Goal: Information Seeking & Learning: Learn about a topic

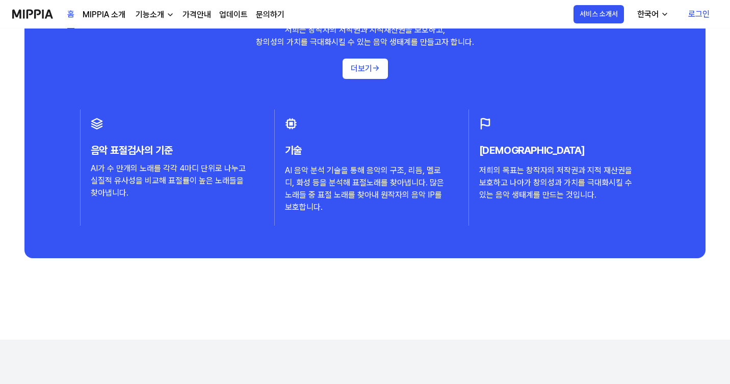
scroll to position [1059, 0]
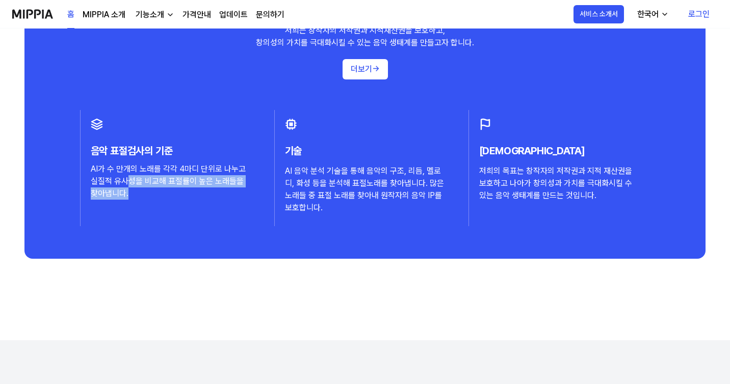
drag, startPoint x: 129, startPoint y: 187, endPoint x: 197, endPoint y: 199, distance: 68.8
click at [198, 199] on div "AI가 수 만개의 노래를 각각 4마디 단위로 나누고 실질적 유사성을 비교해 표절률이 높은 노래들을 찾아냅니다." at bounding box center [171, 181] width 161 height 37
click at [197, 199] on div "AI가 수 만개의 노래를 각각 4마디 단위로 나누고 실질적 유사성을 비교해 표절률이 높은 노래들을 찾아냅니다." at bounding box center [171, 181] width 161 height 37
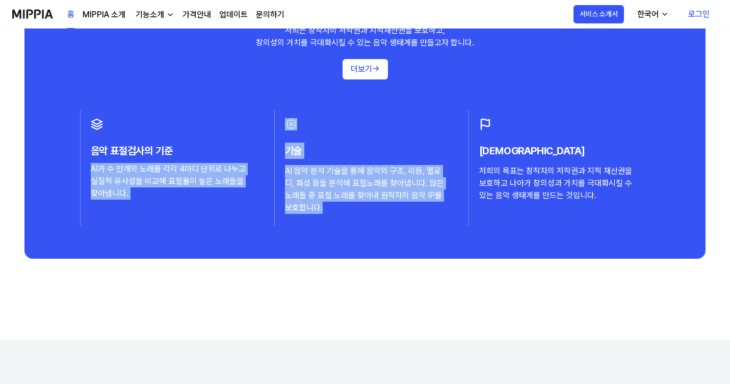
drag, startPoint x: 206, startPoint y: 151, endPoint x: 280, endPoint y: 236, distance: 113.0
click at [280, 237] on div "왜 미피아인가요? 저희는 창작자의 저작권과 지적재산권을 보호하고, 창의성의 가치를 극대화시킬 수 있는 음악 생태계를 만들고자 합니다. 더보기 …" at bounding box center [364, 106] width 681 height 305
click at [280, 236] on div "왜 미피아인가요? 저희는 창작자의 저작권과 지적재산권을 보호하고, 창의성의 가치를 극대화시킬 수 있는 음악 생태계를 만들고자 합니다. 더보기 …" at bounding box center [364, 106] width 681 height 305
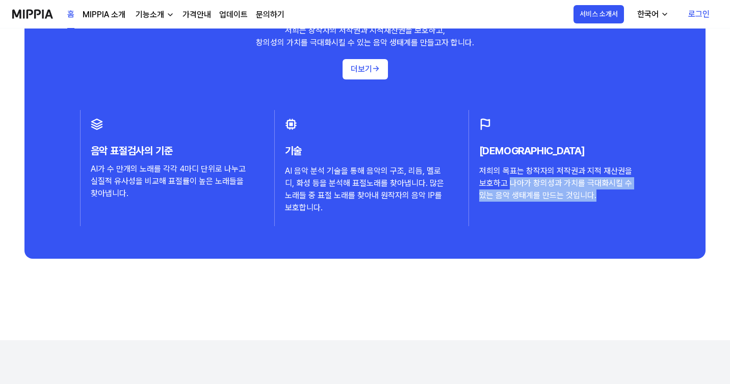
drag, startPoint x: 502, startPoint y: 180, endPoint x: 522, endPoint y: 235, distance: 58.8
click at [522, 236] on div "왜 미피아인가요? 저희는 창작자의 저작권과 지적재산권을 보호하고, 창의성의 가치를 극대화시킬 수 있는 음악 생태계를 만들고자 합니다. 더보기 …" at bounding box center [364, 106] width 681 height 305
click at [522, 235] on div "왜 미피아인가요? 저희는 창작자의 저작권과 지적재산권을 보호하고, 창의성의 가치를 극대화시킬 수 있는 음악 생태계를 만들고자 합니다. 더보기 …" at bounding box center [364, 106] width 681 height 305
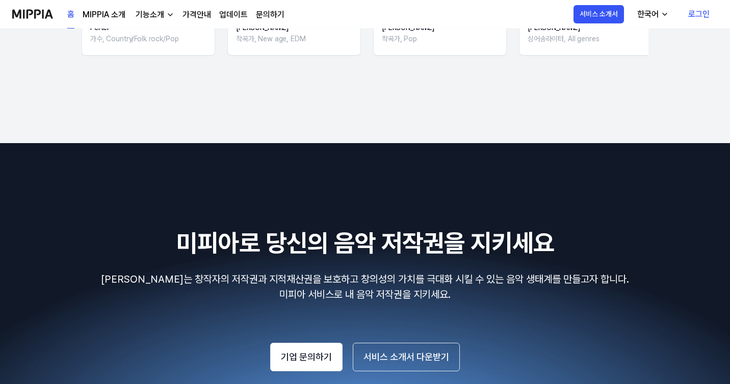
scroll to position [1645, 0]
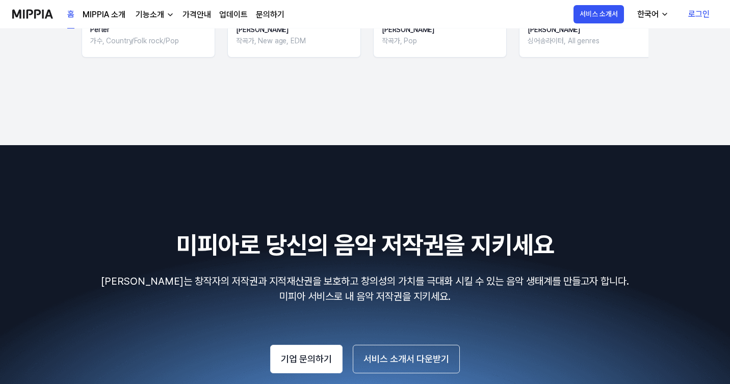
click at [151, 20] on div "기능소개" at bounding box center [149, 15] width 33 height 12
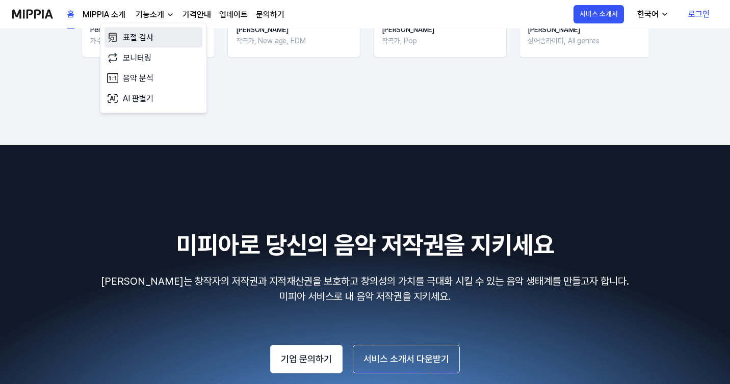
click at [155, 30] on link "표절 검사" at bounding box center [153, 38] width 98 height 20
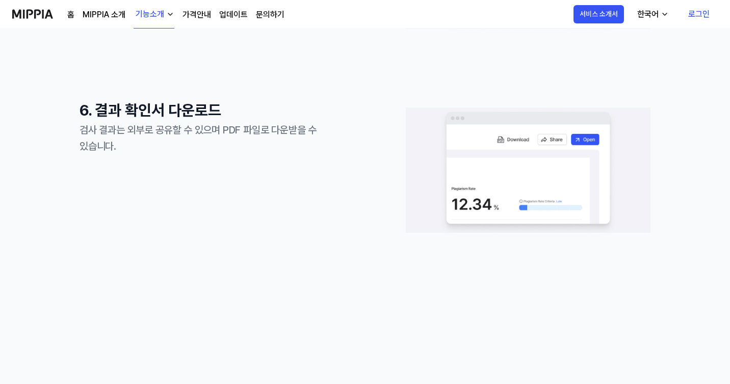
scroll to position [1225, 0]
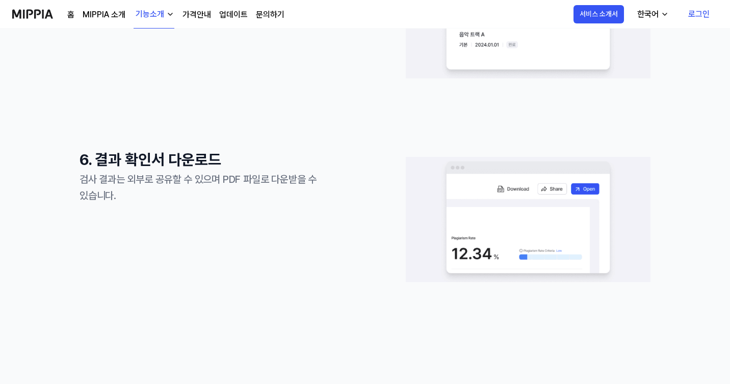
click at [196, 14] on link "가격안내" at bounding box center [196, 15] width 29 height 12
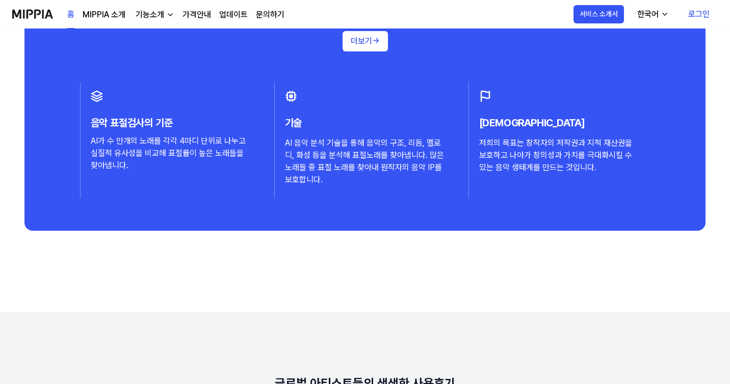
scroll to position [1645, 0]
